Goal: Information Seeking & Learning: Learn about a topic

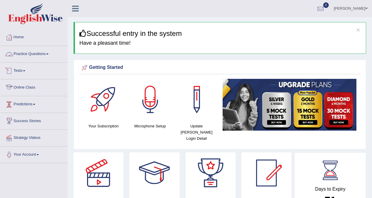
click at [29, 53] on link "Practice Questions" at bounding box center [33, 53] width 67 height 15
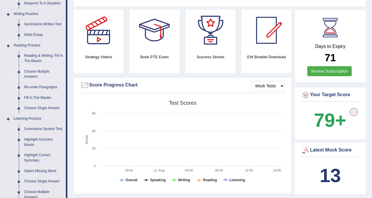
scroll to position [147, 0]
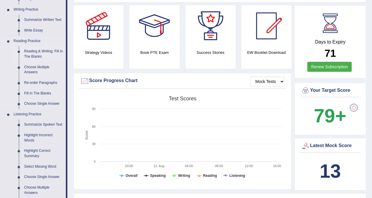
click at [42, 53] on link "Reading & Writing: Fill In The Blanks" at bounding box center [43, 54] width 44 height 16
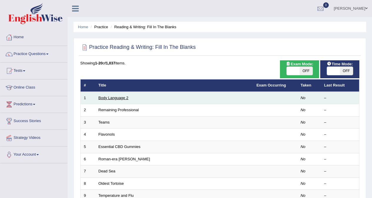
click at [112, 98] on link "Body Language 2" at bounding box center [114, 98] width 30 height 4
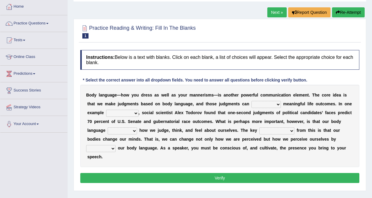
scroll to position [59, 0]
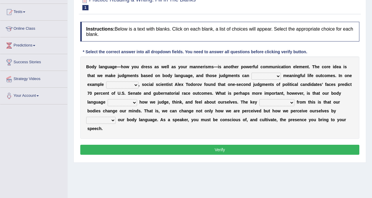
click at [270, 78] on select "predict preserve prevent prepare" at bounding box center [266, 76] width 29 height 7
select select "predict"
click at [252, 73] on select "predict preserve prevent prepare" at bounding box center [266, 76] width 29 height 7
click at [125, 84] on select "citing having cited to be cited cited" at bounding box center [122, 85] width 32 height 7
drag, startPoint x: 31, startPoint y: 115, endPoint x: 38, endPoint y: 191, distance: 75.4
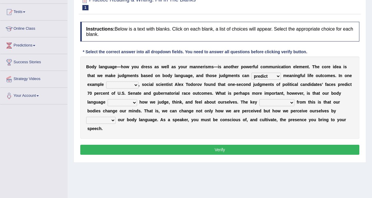
click at [38, 191] on div "Toggle navigation Home Practice Questions Speaking Practice Read Aloud Repeat S…" at bounding box center [186, 94] width 372 height 306
click at [128, 83] on select "citing having cited to be cited cited" at bounding box center [122, 85] width 32 height 7
select select "cited"
click at [106, 82] on select "citing having cited to be cited cited" at bounding box center [122, 85] width 32 height 7
click at [132, 102] on select "refrains reflects refers refreshes" at bounding box center [122, 102] width 29 height 7
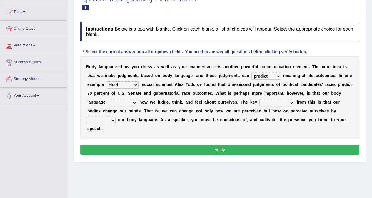
select select "reflects"
click at [108, 99] on select "refrains reflects refers refreshes" at bounding box center [122, 102] width 29 height 7
click at [279, 103] on select "drawback breakthrough takeaway takeoff" at bounding box center [277, 102] width 35 height 7
select select "breakthrough"
click at [260, 99] on select "drawback breakthrough takeaway takeoff" at bounding box center [277, 102] width 35 height 7
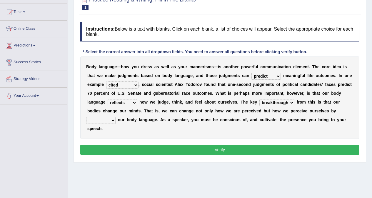
click at [108, 118] on select "enacting enabling making managing" at bounding box center [100, 120] width 29 height 7
select select "managing"
click at [86, 117] on select "enacting enabling making managing" at bounding box center [100, 120] width 29 height 7
click at [220, 150] on button "Verify" at bounding box center [219, 150] width 279 height 10
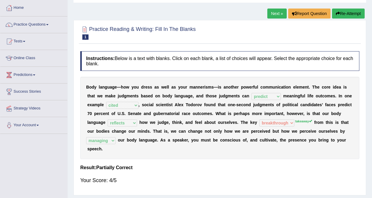
scroll to position [0, 0]
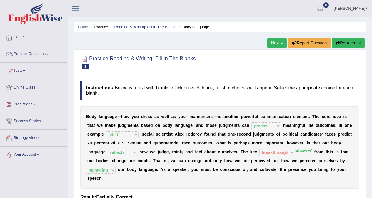
click at [274, 44] on link "Next »" at bounding box center [277, 43] width 19 height 10
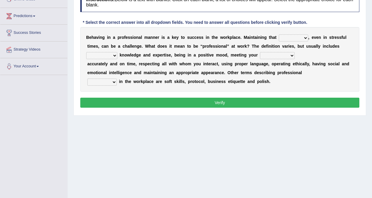
click at [294, 38] on select "demand domain direction demeanor" at bounding box center [293, 37] width 29 height 7
click at [305, 37] on select "demand domain direction demeanor" at bounding box center [293, 37] width 29 height 7
select select "demeanor"
click at [279, 34] on select "demand domain direction demeanor" at bounding box center [293, 37] width 29 height 7
click at [110, 55] on select "possessing appraising processing assessing" at bounding box center [101, 55] width 31 height 7
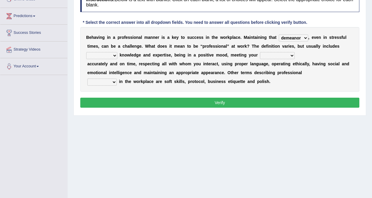
select select "possessing"
click at [86, 52] on select "possessing appraising processing assessing" at bounding box center [101, 55] width 31 height 7
click at [283, 55] on select "opportunities occupations observations obligations" at bounding box center [277, 55] width 35 height 7
select select "opportunities"
click at [260, 52] on select "opportunities occupations observations obligations" at bounding box center [277, 55] width 35 height 7
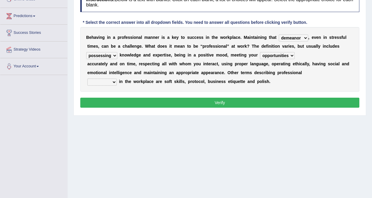
click at [110, 82] on select "conduct contact condition contract" at bounding box center [101, 82] width 29 height 7
select select "contact"
click at [87, 79] on select "conduct contact condition contract" at bounding box center [101, 82] width 29 height 7
click at [232, 103] on button "Verify" at bounding box center [219, 103] width 279 height 10
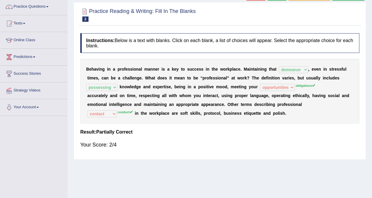
scroll to position [29, 0]
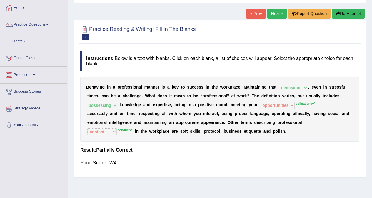
click at [275, 12] on link "Next »" at bounding box center [277, 14] width 19 height 10
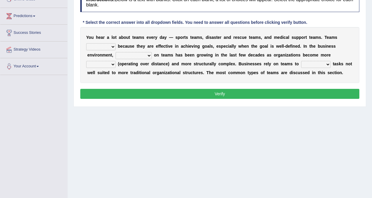
click at [111, 45] on select "exert extend express exist" at bounding box center [100, 46] width 29 height 7
click at [86, 43] on select "exert extend express exist" at bounding box center [100, 46] width 29 height 7
click at [110, 47] on select "exert extend express exist" at bounding box center [100, 46] width 29 height 7
select select "exert"
click at [86, 43] on select "exert extend express exist" at bounding box center [100, 46] width 29 height 7
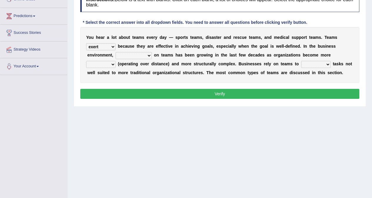
click at [125, 55] on select "reliability reliance realization independence" at bounding box center [134, 55] width 36 height 7
select select "reliance"
click at [116, 52] on select "reliability reliance realization independence" at bounding box center [134, 55] width 36 height 7
click at [105, 63] on select "authentic virtual simplified veritable" at bounding box center [100, 64] width 29 height 7
select select "virtual"
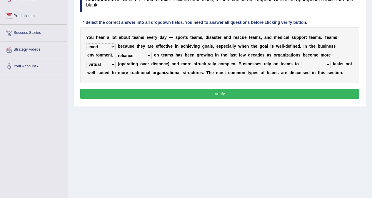
click at [86, 61] on select "authentic virtual simplified veritable" at bounding box center [100, 64] width 29 height 7
click at [319, 63] on select "perform possess compare conform" at bounding box center [316, 64] width 29 height 7
select select "conform"
click at [302, 61] on select "perform possess compare conform" at bounding box center [316, 64] width 29 height 7
click at [219, 94] on button "Verify" at bounding box center [219, 94] width 279 height 10
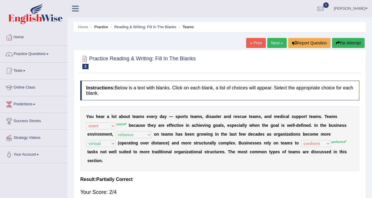
click at [279, 43] on link "Next »" at bounding box center [277, 43] width 19 height 10
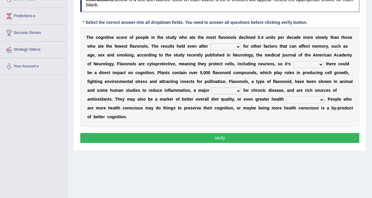
click at [225, 47] on select "consulting adjusting automating advertising" at bounding box center [226, 46] width 31 height 7
select select "adjusting"
click at [211, 43] on select "consulting adjusting automating advertising" at bounding box center [226, 46] width 31 height 7
click at [306, 67] on select "irresistible purposeful plausible detrimental" at bounding box center [308, 64] width 31 height 7
select select "detrimental"
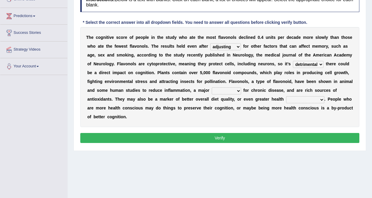
click at [293, 61] on select "irresistible purposeful plausible detrimental" at bounding box center [308, 64] width 31 height 7
click at [230, 92] on select "nuance module fact trigger" at bounding box center [226, 90] width 29 height 7
select select "fact"
click at [212, 87] on select "nuance module fact trigger" at bounding box center [226, 90] width 29 height 7
click at [312, 101] on select "intervention cognition protection consciousness" at bounding box center [306, 99] width 38 height 7
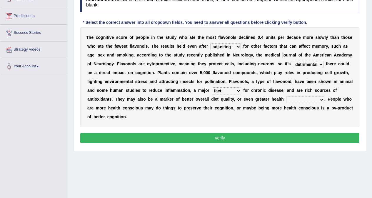
select select "consciousness"
click at [287, 96] on select "intervention cognition protection consciousness" at bounding box center [306, 99] width 38 height 7
click at [221, 137] on button "Verify" at bounding box center [219, 138] width 279 height 10
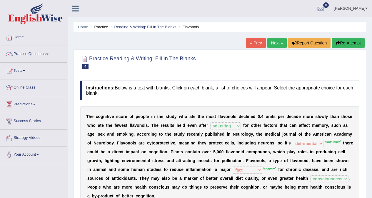
click at [281, 43] on link "Next »" at bounding box center [277, 43] width 19 height 10
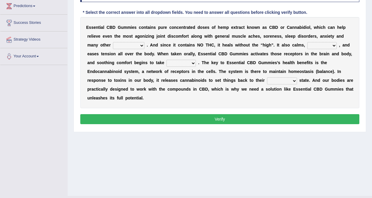
scroll to position [111, 0]
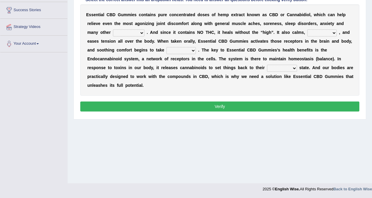
click at [126, 32] on select "pains phenomena poisons ailments" at bounding box center [129, 32] width 32 height 7
select select "pains"
click at [113, 29] on select "pains phenomena poisons ailments" at bounding box center [129, 32] width 32 height 7
click at [323, 31] on select "excites relaxes cures digests" at bounding box center [322, 32] width 29 height 7
select select "cures"
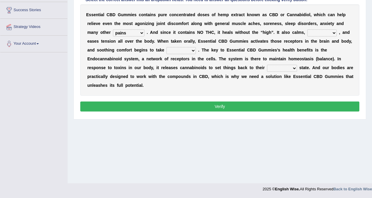
click at [308, 29] on select "excites relaxes cures digests" at bounding box center [322, 32] width 29 height 7
click at [182, 50] on select "it formation in form" at bounding box center [181, 50] width 29 height 7
select select "it"
click at [167, 47] on select "it formation in form" at bounding box center [181, 50] width 29 height 7
click at [281, 67] on select "new next substantial natural" at bounding box center [282, 68] width 30 height 7
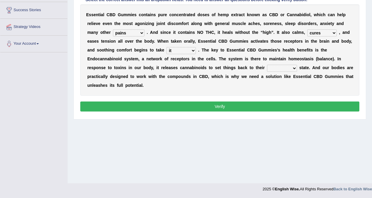
select select "natural"
click at [267, 65] on select "new next substantial natural" at bounding box center [282, 68] width 30 height 7
click at [218, 105] on button "Verify" at bounding box center [219, 107] width 279 height 10
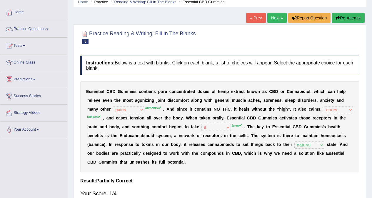
scroll to position [23, 0]
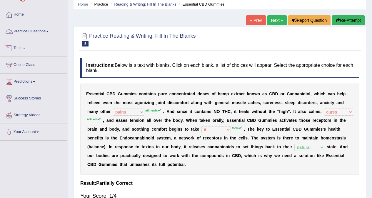
click at [40, 33] on link "Practice Questions" at bounding box center [33, 30] width 67 height 15
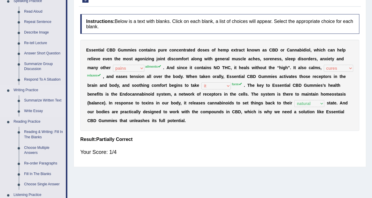
scroll to position [140, 0]
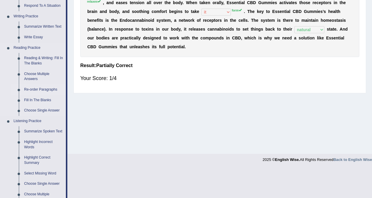
click at [46, 90] on link "Re-order Paragraphs" at bounding box center [43, 90] width 44 height 11
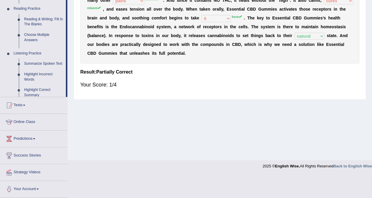
scroll to position [111, 0]
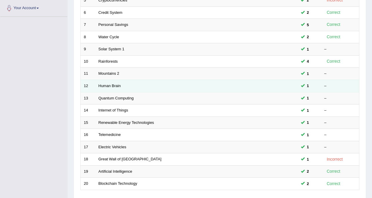
scroll to position [147, 0]
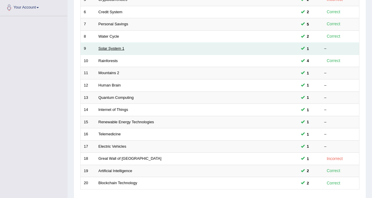
click at [112, 48] on link "Solar System 1" at bounding box center [112, 48] width 26 height 4
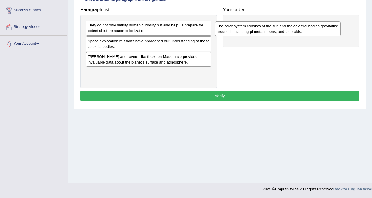
drag, startPoint x: 148, startPoint y: 60, endPoint x: 278, endPoint y: 29, distance: 132.8
click at [278, 29] on div "The solar system consists of the sun and the celestial bodies gravitating aroun…" at bounding box center [278, 28] width 126 height 15
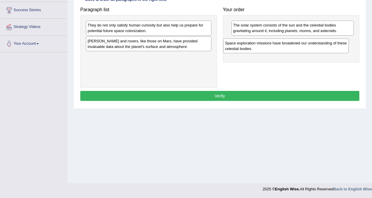
drag, startPoint x: 142, startPoint y: 45, endPoint x: 280, endPoint y: 47, distance: 137.5
click at [280, 47] on div "Space exploration missions have broadened our understanding of these celestial …" at bounding box center [286, 46] width 126 height 15
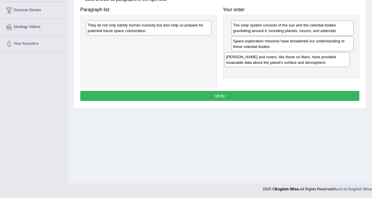
drag, startPoint x: 160, startPoint y: 44, endPoint x: 299, endPoint y: 60, distance: 139.6
click at [299, 60] on div "Landers and rovers, like those on Mars, have provided invaluable data about the…" at bounding box center [288, 59] width 126 height 15
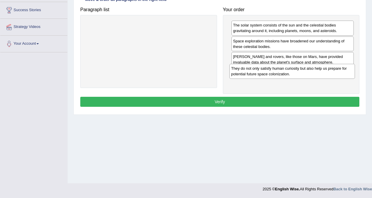
drag, startPoint x: 149, startPoint y: 27, endPoint x: 293, endPoint y: 70, distance: 150.1
click at [293, 70] on div "They do not only satisfy human curiosity but also help us prepare for potential…" at bounding box center [293, 71] width 126 height 15
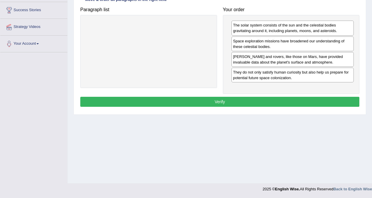
click at [273, 101] on button "Verify" at bounding box center [219, 102] width 279 height 10
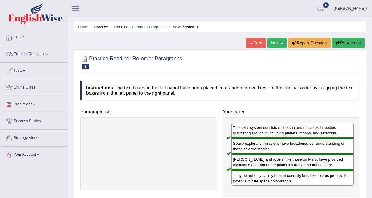
click at [39, 54] on link "Practice Questions" at bounding box center [33, 53] width 67 height 15
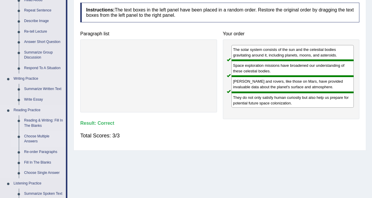
scroll to position [88, 0]
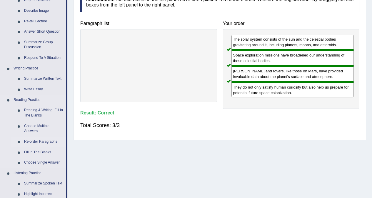
click at [46, 141] on link "Re-order Paragraphs" at bounding box center [43, 142] width 44 height 11
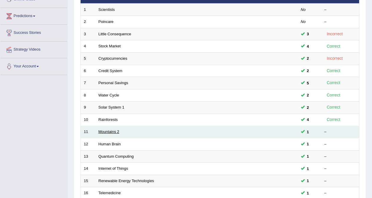
click at [109, 132] on link "Mountains 2" at bounding box center [109, 132] width 21 height 4
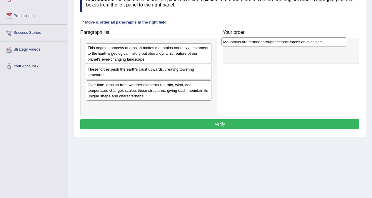
drag, startPoint x: 151, startPoint y: 49, endPoint x: 279, endPoint y: 49, distance: 127.8
click at [284, 44] on div "Mountains are formed through tectonic forces or volcanism." at bounding box center [285, 41] width 126 height 9
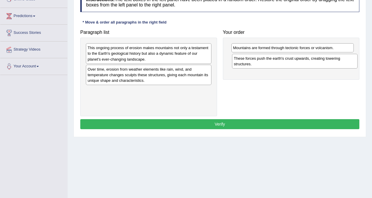
drag, startPoint x: 146, startPoint y: 73, endPoint x: 291, endPoint y: 64, distance: 144.9
click at [292, 62] on div "These forces push the earth's crust upwards, creating towering structures." at bounding box center [295, 61] width 126 height 15
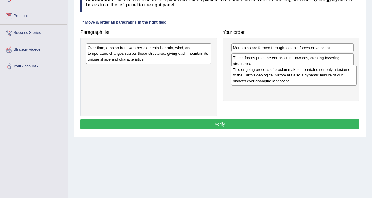
drag, startPoint x: 151, startPoint y: 52, endPoint x: 297, endPoint y: 73, distance: 147.1
click at [297, 73] on div "This ongoing process of erosion makes mountains not only a testament to the Ear…" at bounding box center [294, 75] width 126 height 20
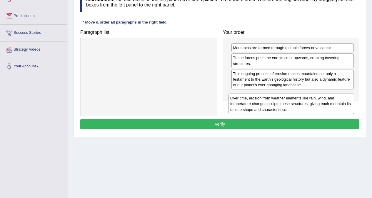
drag, startPoint x: 163, startPoint y: 50, endPoint x: 306, endPoint y: 100, distance: 151.3
click at [306, 100] on div "Over time, erosion from weather elements like rain, wind, and temperature chang…" at bounding box center [292, 104] width 126 height 20
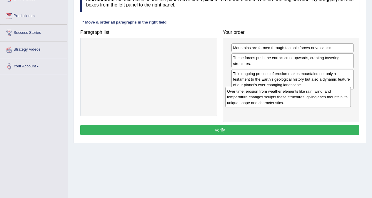
drag, startPoint x: 145, startPoint y: 47, endPoint x: 285, endPoint y: 91, distance: 146.2
click at [285, 91] on div "Over time, erosion from weather elements like rain, wind, and temperature chang…" at bounding box center [289, 97] width 126 height 20
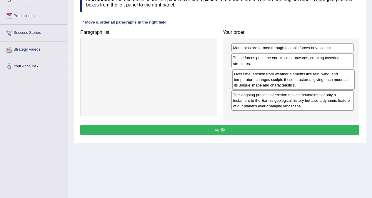
drag, startPoint x: 305, startPoint y: 105, endPoint x: 306, endPoint y: 84, distance: 21.2
click at [306, 84] on div "Over time, erosion from weather elements like rain, wind, and temperature chang…" at bounding box center [294, 79] width 123 height 20
click at [288, 132] on button "Verify" at bounding box center [219, 130] width 279 height 10
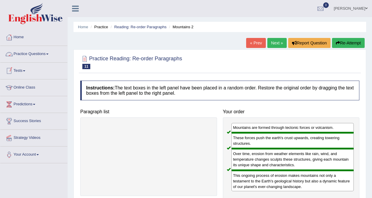
click at [40, 55] on link "Practice Questions" at bounding box center [33, 53] width 67 height 15
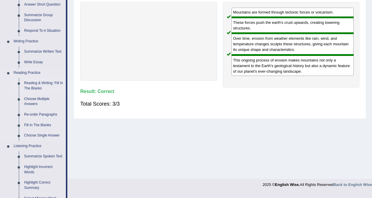
scroll to position [118, 0]
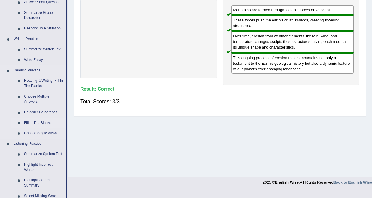
click at [41, 122] on link "Fill In The Blanks" at bounding box center [43, 123] width 44 height 11
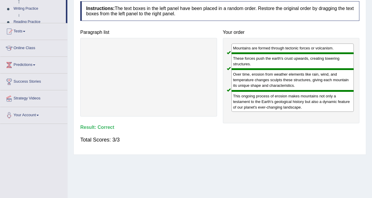
scroll to position [78, 0]
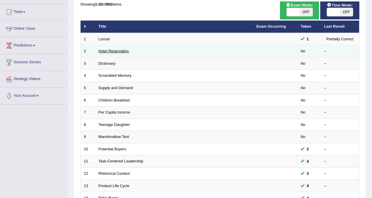
click at [120, 52] on link "Hotel Reservation" at bounding box center [114, 51] width 30 height 4
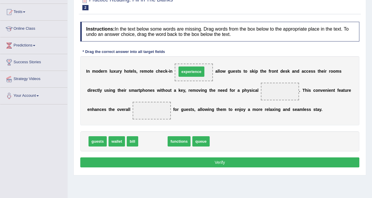
drag, startPoint x: 155, startPoint y: 143, endPoint x: 193, endPoint y: 74, distance: 79.7
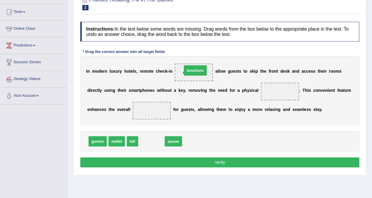
drag, startPoint x: 150, startPoint y: 143, endPoint x: 194, endPoint y: 72, distance: 83.4
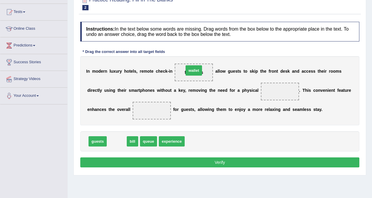
drag, startPoint x: 119, startPoint y: 142, endPoint x: 196, endPoint y: 71, distance: 104.8
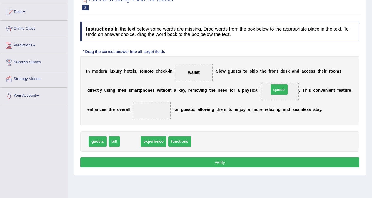
drag, startPoint x: 132, startPoint y: 143, endPoint x: 279, endPoint y: 92, distance: 155.4
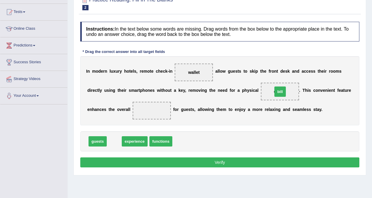
drag, startPoint x: 113, startPoint y: 140, endPoint x: 279, endPoint y: 91, distance: 173.1
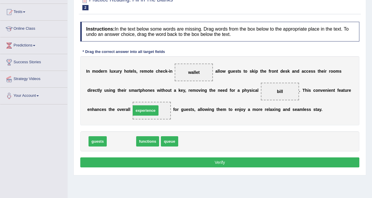
drag, startPoint x: 117, startPoint y: 142, endPoint x: 142, endPoint y: 111, distance: 39.6
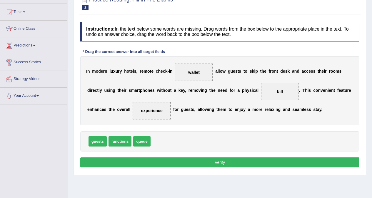
click at [216, 163] on button "Verify" at bounding box center [219, 163] width 279 height 10
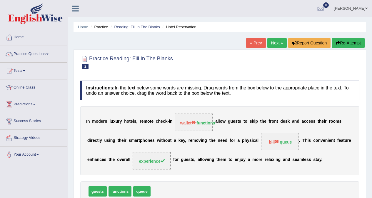
click at [274, 45] on link "Next »" at bounding box center [277, 43] width 19 height 10
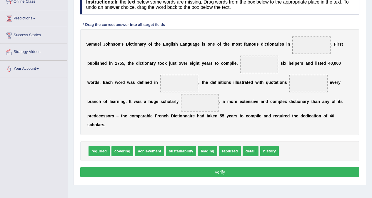
scroll to position [88, 0]
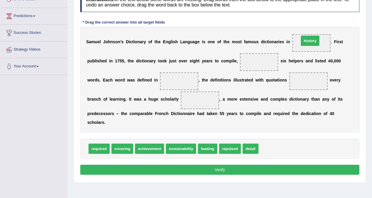
drag, startPoint x: 264, startPoint y: 150, endPoint x: 305, endPoint y: 42, distance: 115.5
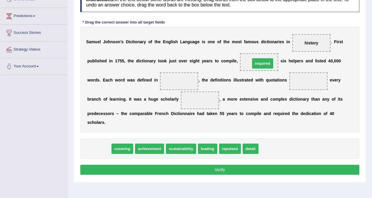
drag, startPoint x: 101, startPoint y: 150, endPoint x: 264, endPoint y: 65, distance: 183.6
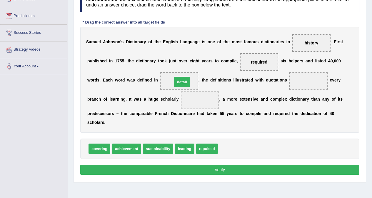
drag, startPoint x: 229, startPoint y: 148, endPoint x: 184, endPoint y: 82, distance: 80.9
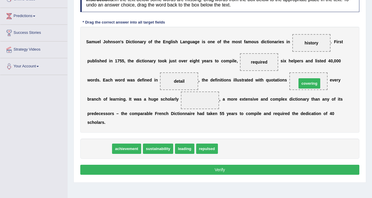
drag, startPoint x: 101, startPoint y: 149, endPoint x: 311, endPoint y: 84, distance: 220.2
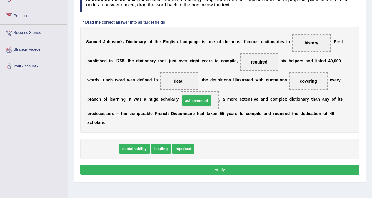
drag, startPoint x: 106, startPoint y: 148, endPoint x: 200, endPoint y: 100, distance: 105.4
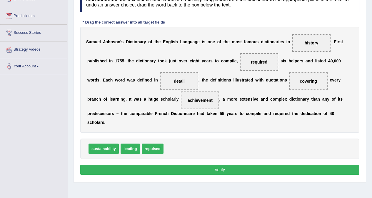
click at [244, 171] on button "Verify" at bounding box center [219, 170] width 279 height 10
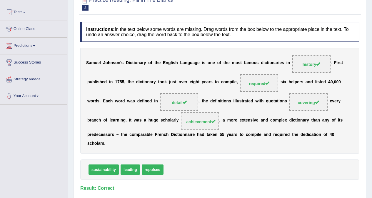
scroll to position [0, 0]
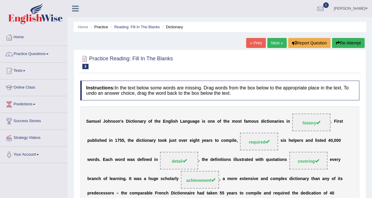
click at [274, 42] on link "Next »" at bounding box center [277, 43] width 19 height 10
